Goal: Find specific page/section: Find specific page/section

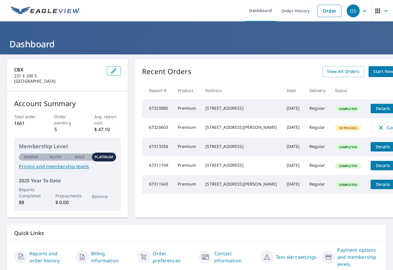
click at [375, 9] on icon "button" at bounding box center [377, 11] width 5 height 5
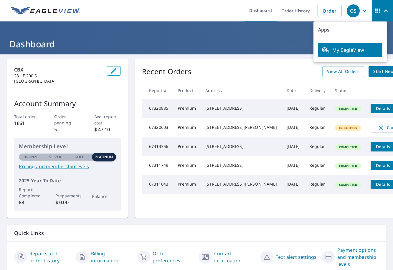
click at [127, 15] on ul "Dashboard Order History Order" at bounding box center [214, 10] width 261 height 21
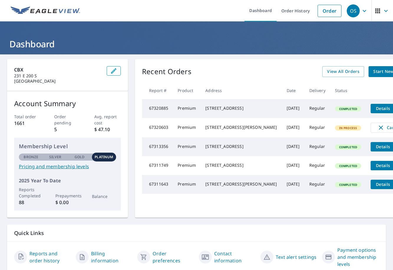
click at [60, 11] on img at bounding box center [46, 10] width 70 height 9
click at [361, 12] on icon "button" at bounding box center [364, 10] width 7 height 7
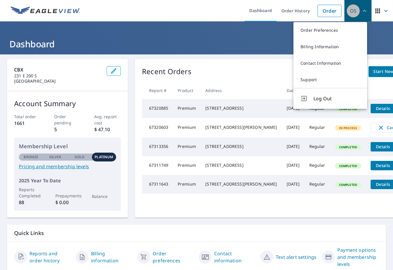
click at [361, 12] on icon "button" at bounding box center [364, 10] width 7 height 7
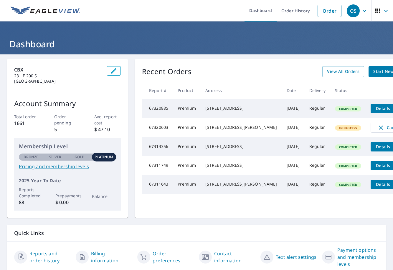
click at [187, 5] on ul "Dashboard Order History Order" at bounding box center [214, 10] width 261 height 21
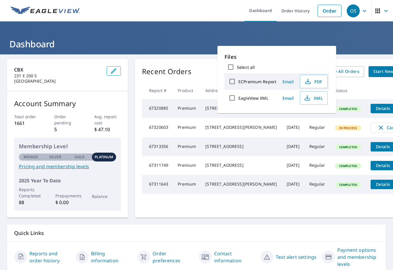
click at [284, 38] on h1 "Dashboard" at bounding box center [196, 44] width 379 height 12
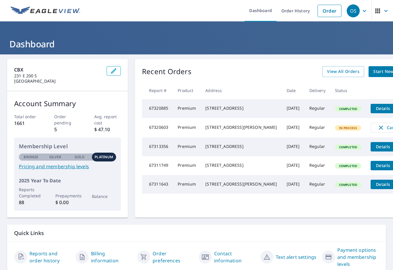
click at [232, 50] on header "Dashboard" at bounding box center [196, 37] width 393 height 33
